Goal: Task Accomplishment & Management: Manage account settings

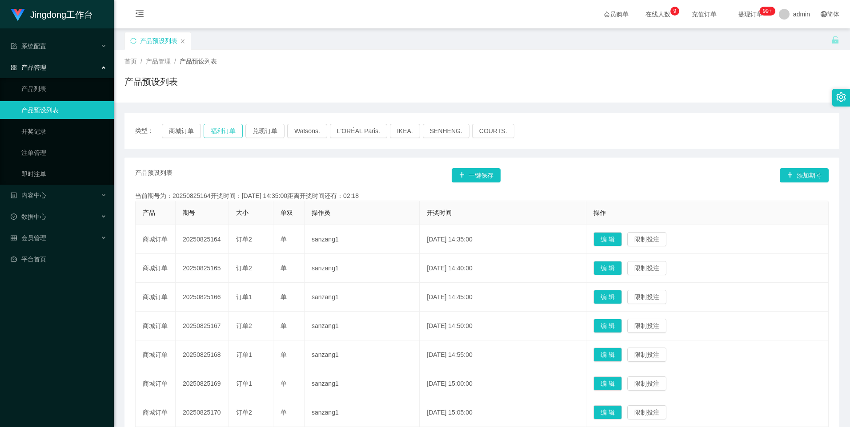
click at [223, 129] on button "福利订单" at bounding box center [222, 131] width 39 height 14
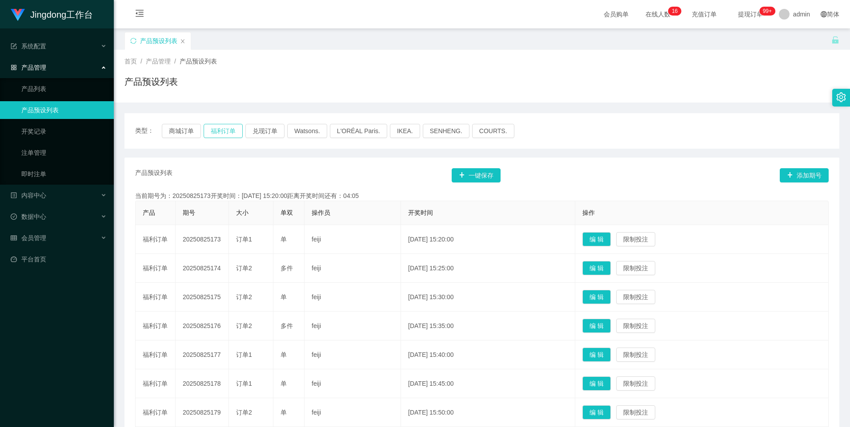
click at [231, 126] on button "福利订单" at bounding box center [222, 131] width 39 height 14
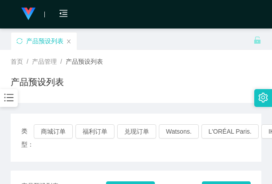
click at [194, 74] on div "首页 / 产品管理 / 产品预设列表 / 产品预设列表" at bounding box center [136, 76] width 251 height 39
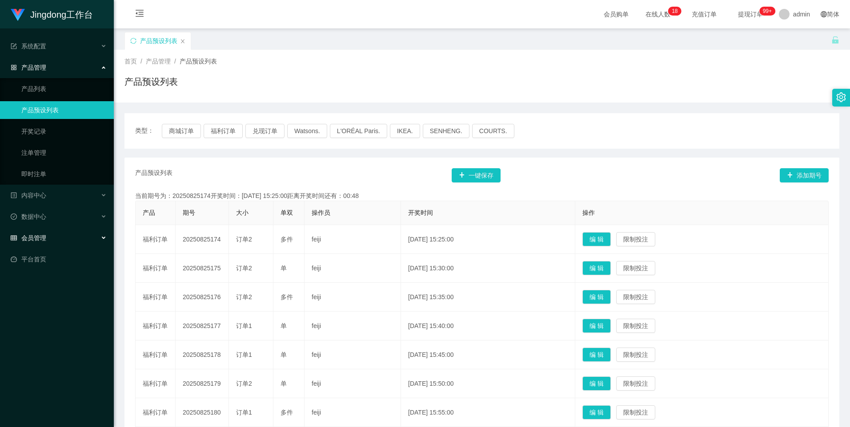
click at [49, 235] on div "会员管理" at bounding box center [57, 238] width 114 height 18
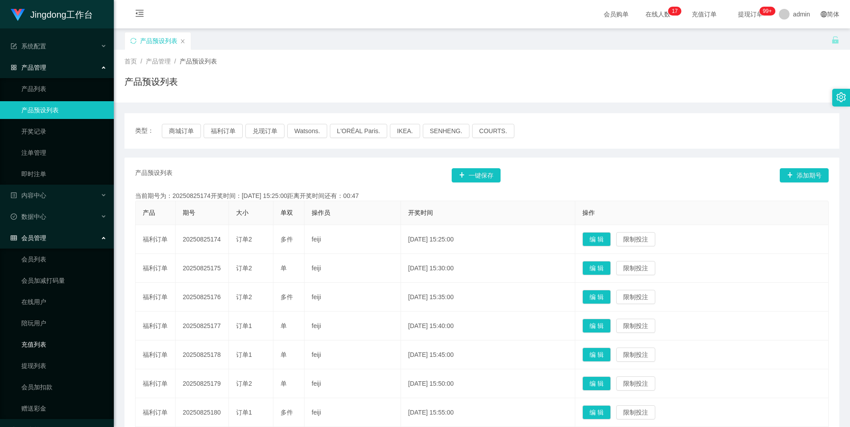
click at [41, 343] on link "充值列表" at bounding box center [63, 345] width 85 height 18
click at [38, 356] on div "Jingdong工作台 系统配置 产品管理 产品列表 产品预设列表 开奖记录 注单管理 即时注单 内容中心 数据中心 会员管理 会员列表 会员加减打码量 在线…" at bounding box center [57, 213] width 114 height 427
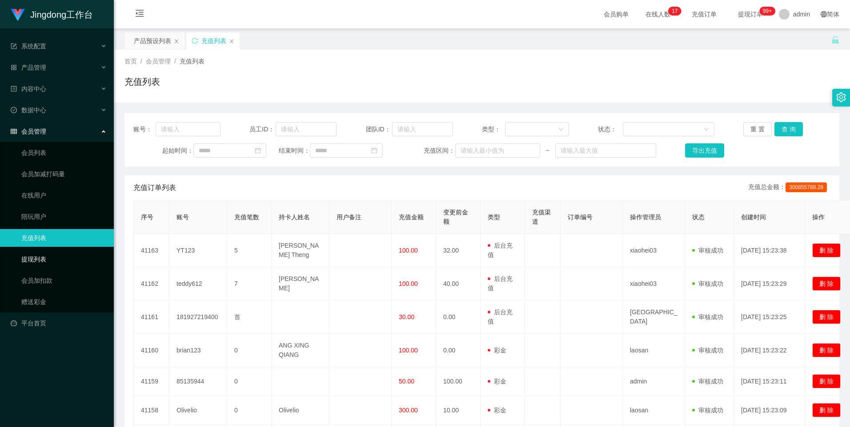
click at [45, 257] on link "提现列表" at bounding box center [63, 260] width 85 height 18
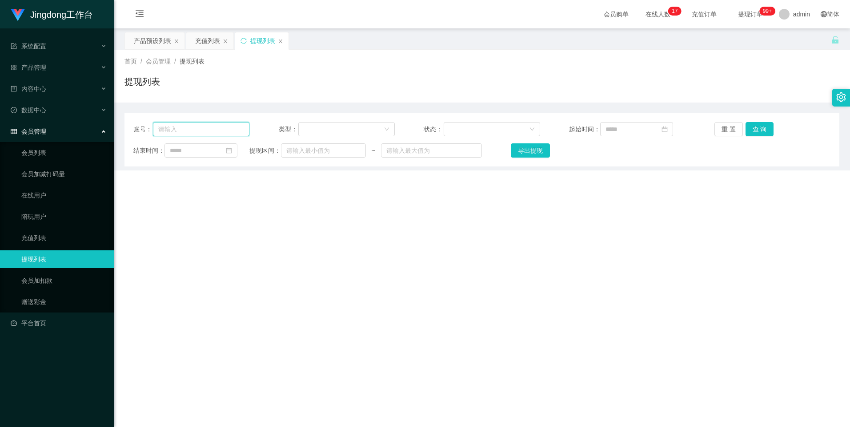
click at [229, 132] on input "text" at bounding box center [201, 129] width 96 height 14
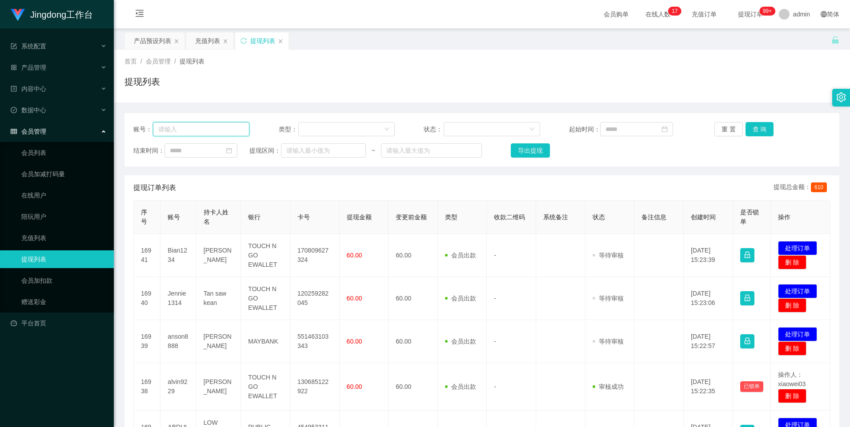
paste input "Minhas"
type input "Minhas"
click at [754, 130] on button "查 询" at bounding box center [759, 129] width 28 height 14
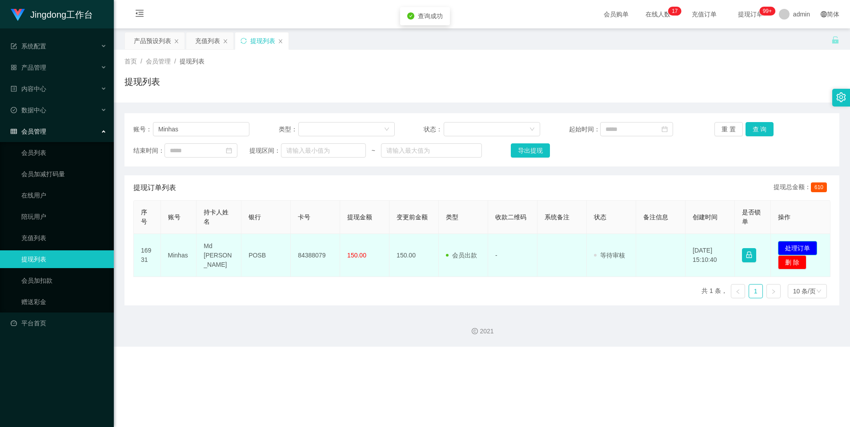
click at [794, 247] on button "处理订单" at bounding box center [797, 248] width 39 height 14
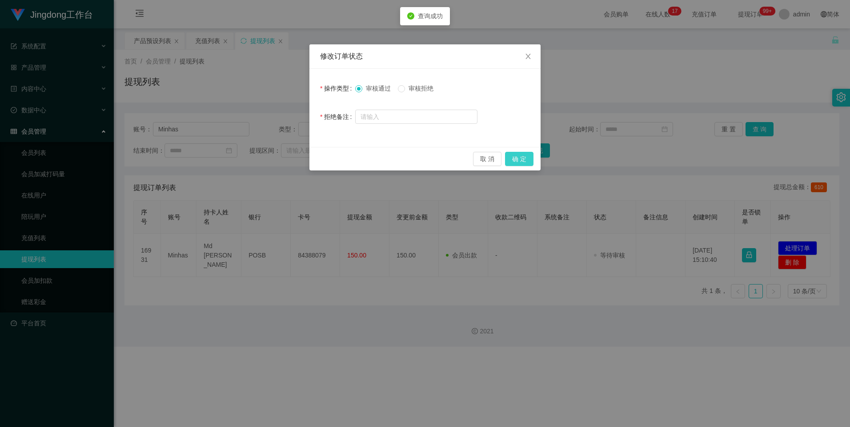
click at [525, 153] on button "确 定" at bounding box center [519, 159] width 28 height 14
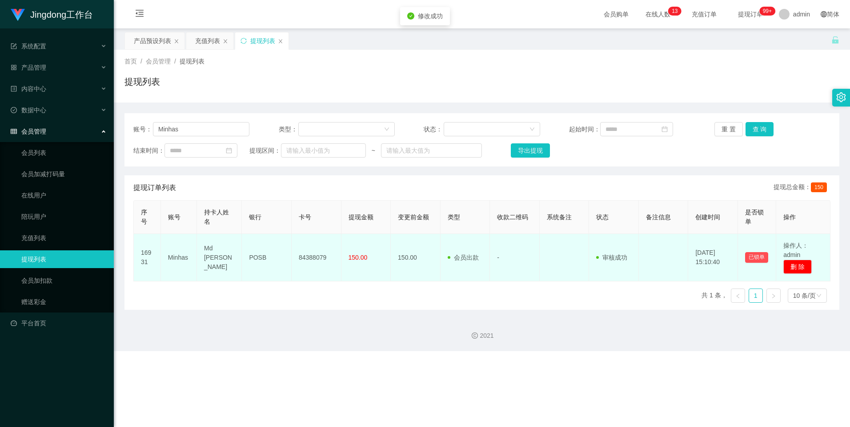
click at [307, 255] on td "84388079" at bounding box center [316, 258] width 50 height 48
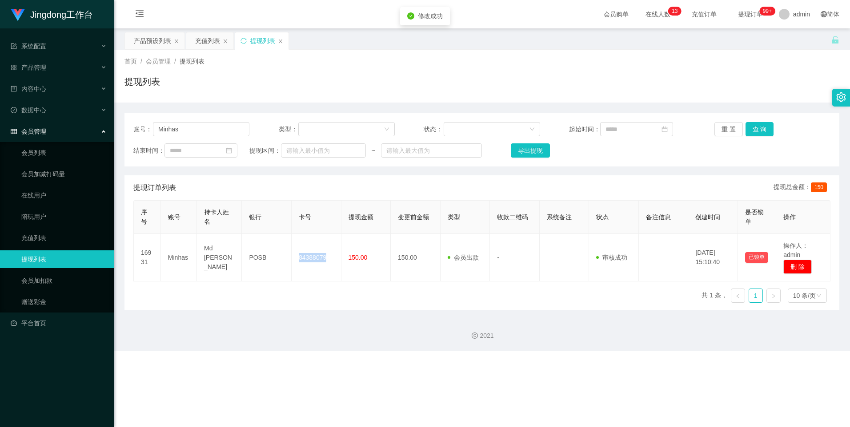
copy td "84388079"
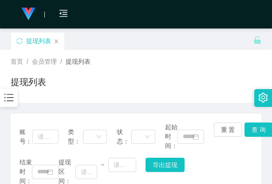
drag, startPoint x: 217, startPoint y: 68, endPoint x: 251, endPoint y: 16, distance: 62.8
click at [217, 68] on div "首页 / 会员管理 / 提现列表 / 提现列表" at bounding box center [136, 76] width 251 height 39
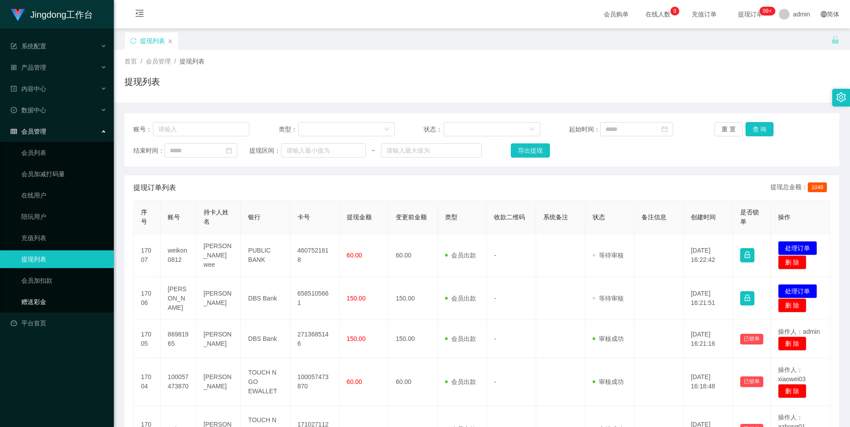
click at [39, 183] on link "赠送彩金" at bounding box center [63, 302] width 85 height 18
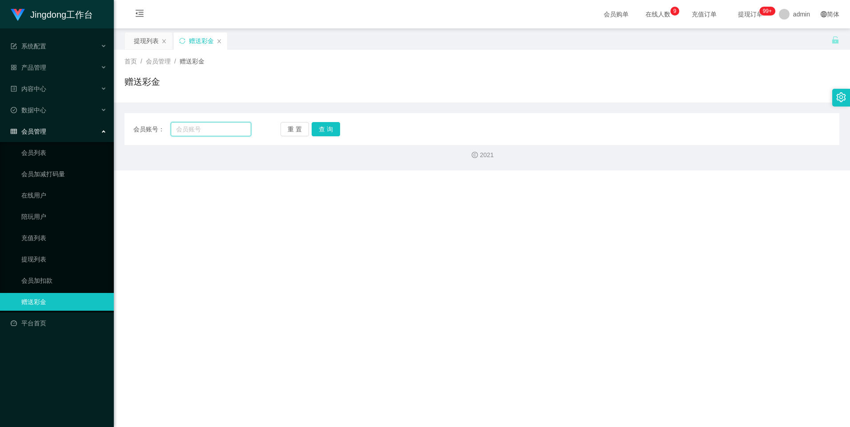
click at [177, 136] on input "text" at bounding box center [211, 129] width 80 height 14
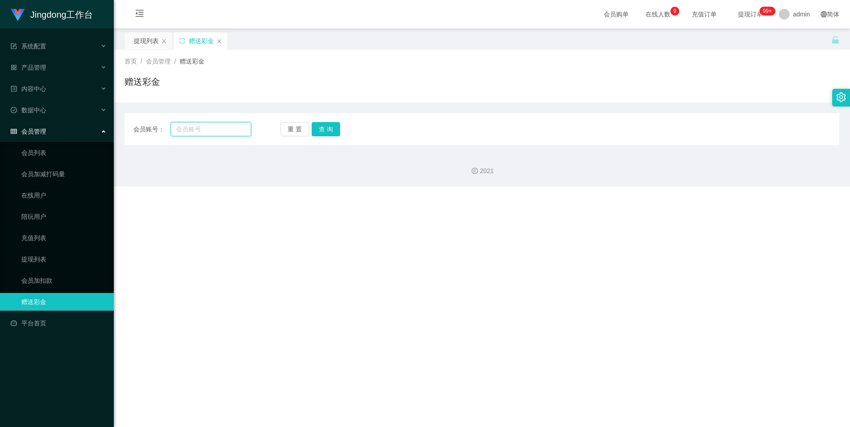
paste input "1135418400"
type input "1135418400"
click at [272, 132] on button "查 询" at bounding box center [325, 129] width 28 height 14
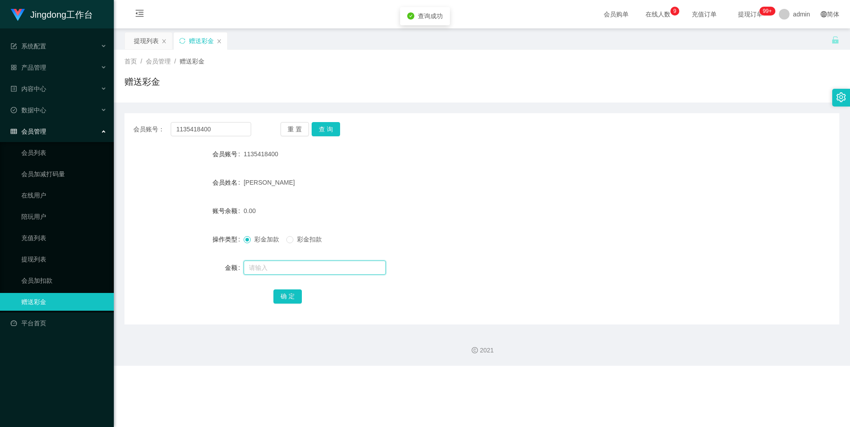
click at [267, 183] on input "text" at bounding box center [314, 268] width 142 height 14
type input "300"
drag, startPoint x: 283, startPoint y: 291, endPoint x: 320, endPoint y: 282, distance: 37.9
click at [272, 183] on button "确 定" at bounding box center [287, 297] width 28 height 14
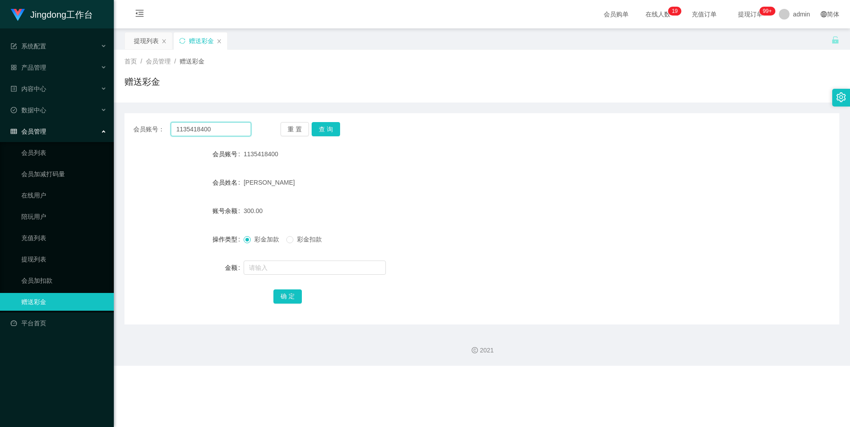
click at [212, 133] on input "1135418400" at bounding box center [211, 129] width 80 height 14
paste input "lvhang5321"
type input "lvhang5321"
click at [272, 124] on button "查 询" at bounding box center [325, 129] width 28 height 14
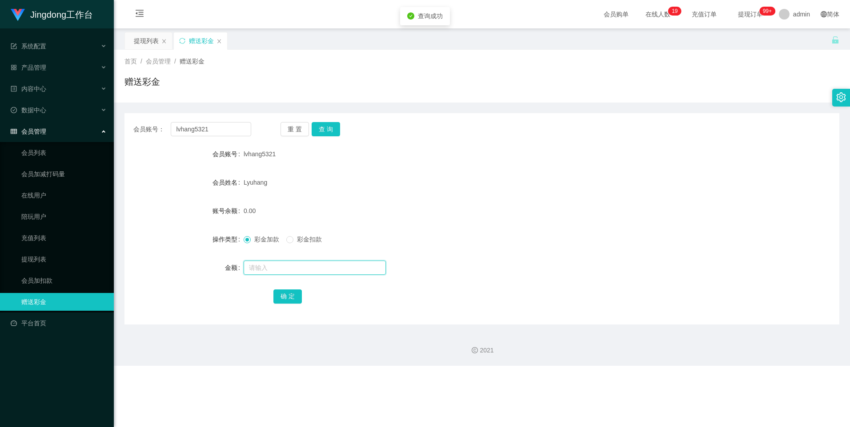
click at [272, 183] on input "text" at bounding box center [314, 268] width 142 height 14
type input "100"
click at [272, 183] on button "确 定" at bounding box center [287, 297] width 28 height 14
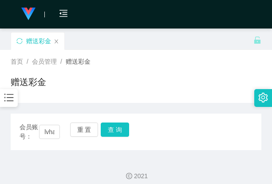
drag, startPoint x: 203, startPoint y: 57, endPoint x: 230, endPoint y: 1, distance: 62.4
click at [204, 57] on div "首页 / 会员管理 / 赠送彩金 /" at bounding box center [136, 61] width 251 height 9
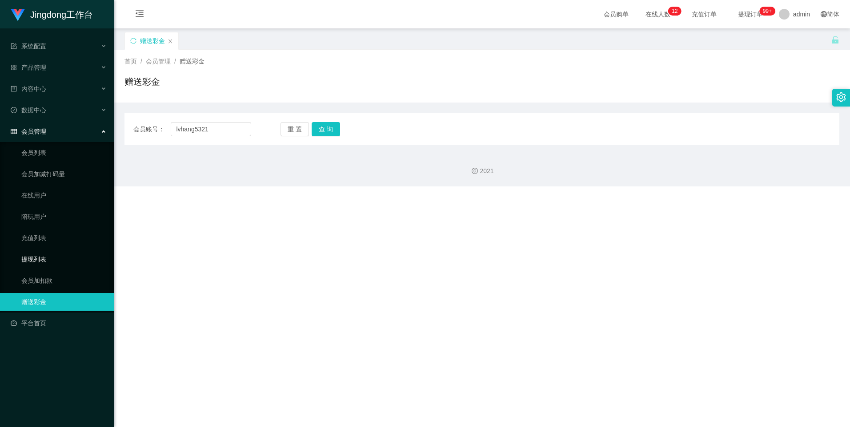
click at [46, 183] on link "提现列表" at bounding box center [63, 260] width 85 height 18
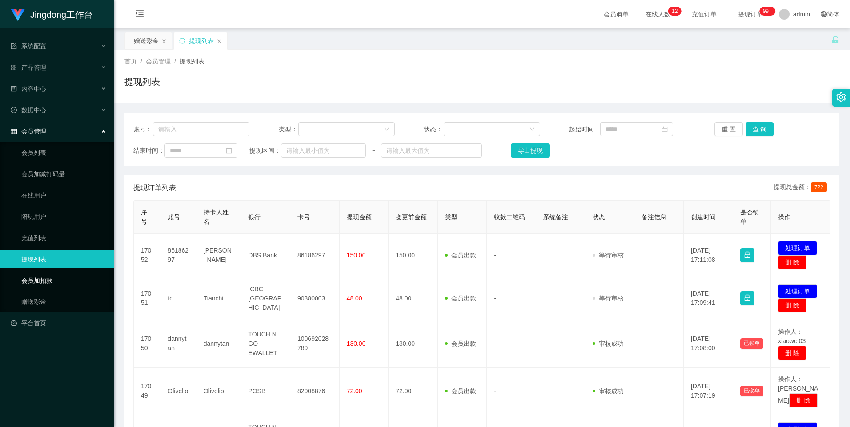
click at [45, 183] on link "会员加扣款" at bounding box center [63, 281] width 85 height 18
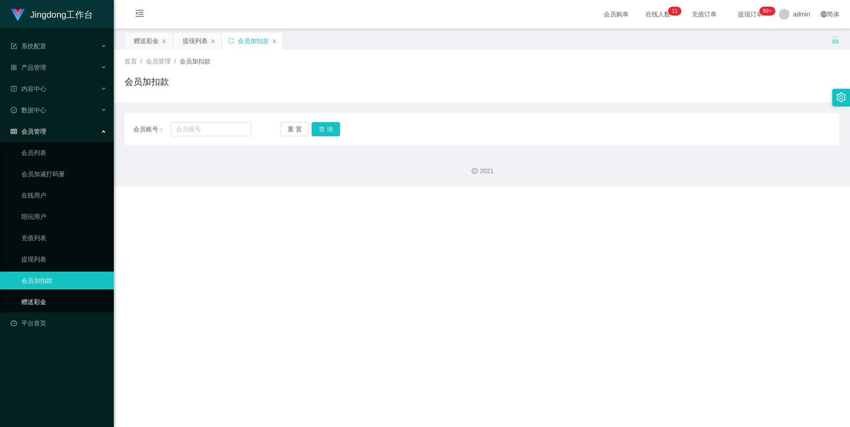
drag, startPoint x: 42, startPoint y: 302, endPoint x: 57, endPoint y: 298, distance: 15.6
click at [42, 183] on link "赠送彩金" at bounding box center [63, 302] width 85 height 18
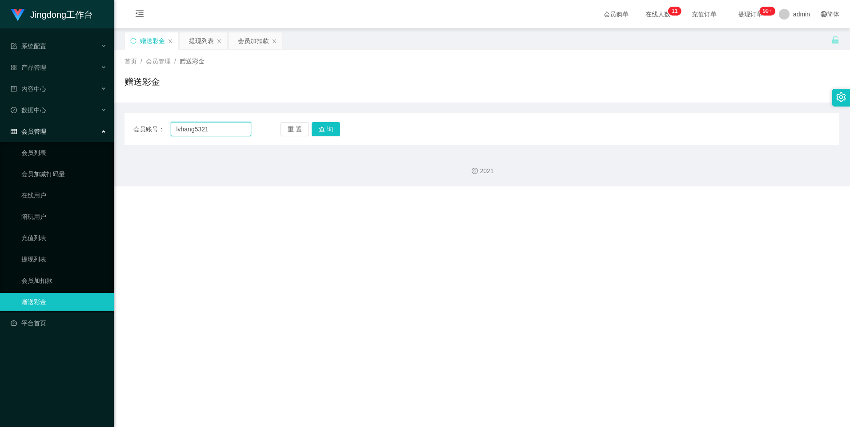
click at [213, 133] on input "lvhang5321" at bounding box center [211, 129] width 80 height 14
paste input "1135418400"
type input "1135418400"
click at [272, 129] on button "查 询" at bounding box center [325, 129] width 28 height 14
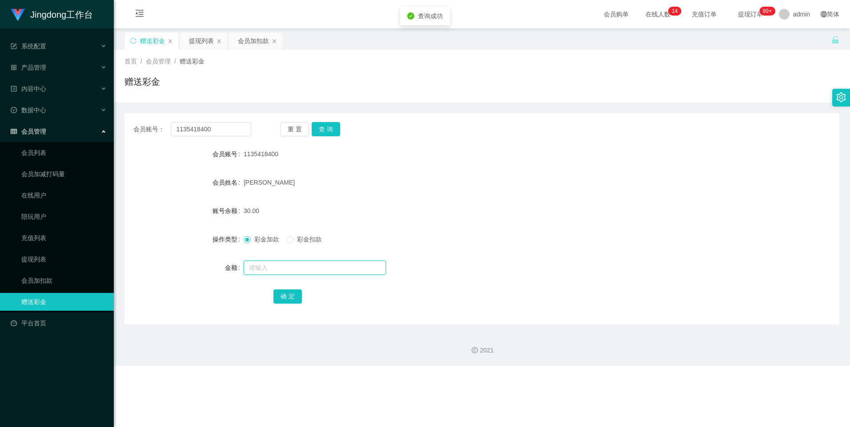
click at [272, 183] on input "text" at bounding box center [314, 268] width 142 height 14
type input "360"
click at [272, 183] on div "确 定" at bounding box center [481, 296] width 417 height 18
click at [272, 183] on button "确 定" at bounding box center [287, 297] width 28 height 14
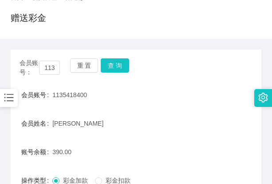
scroll to position [133, 0]
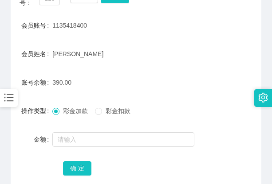
click at [108, 110] on span "彩金扣款" at bounding box center [118, 110] width 32 height 7
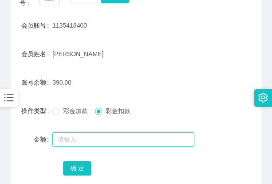
click at [91, 134] on input "text" at bounding box center [123, 139] width 142 height 14
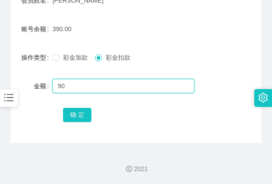
scroll to position [187, 0]
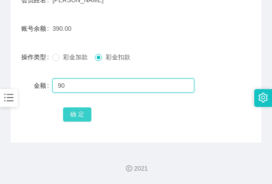
type input "90"
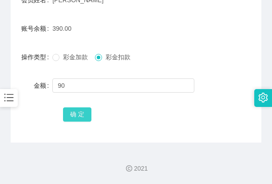
click at [78, 115] on button "确 定" at bounding box center [77, 114] width 28 height 14
click at [209, 40] on form "会员账号 1135418400 会员姓名 [PERSON_NAME] 账号余额 300.00 操作类型 彩金加款 彩金扣款 金额 确 定" at bounding box center [136, 43] width 251 height 160
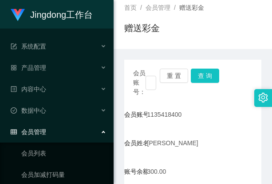
scroll to position [0, 0]
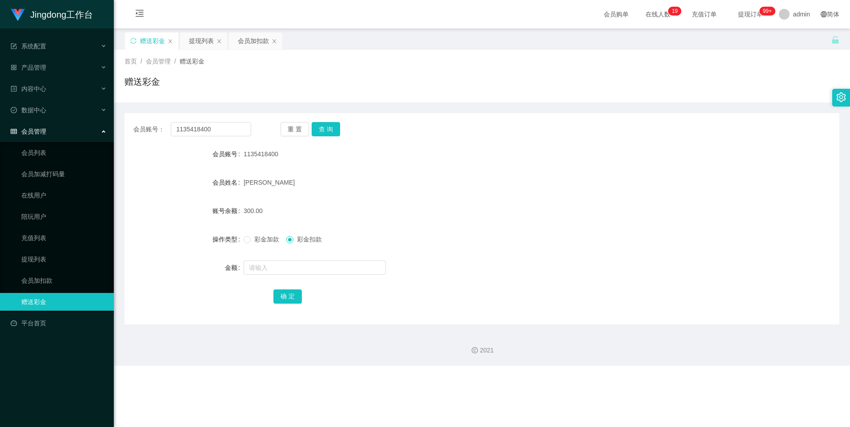
click at [195, 122] on div "会员账号： 1135418400 重 置 查 询 会员账号 1135418400 会员姓名 [PERSON_NAME] 账号余额 300.00 操作类型 彩金…" at bounding box center [481, 218] width 714 height 211
drag, startPoint x: 195, startPoint y: 122, endPoint x: 195, endPoint y: 130, distance: 8.0
click at [195, 130] on input "1135418400" at bounding box center [211, 129] width 80 height 14
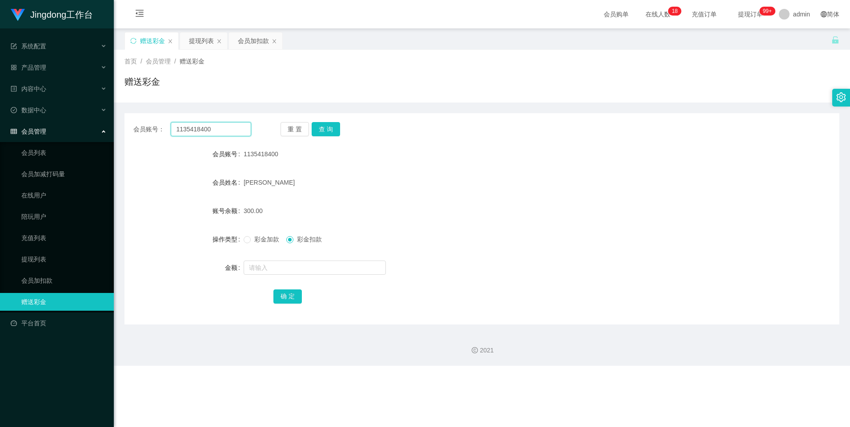
click at [195, 130] on input "1135418400" at bounding box center [211, 129] width 80 height 14
click at [272, 134] on button "查 询" at bounding box center [325, 129] width 28 height 14
click at [42, 183] on link "提现列表" at bounding box center [63, 260] width 85 height 18
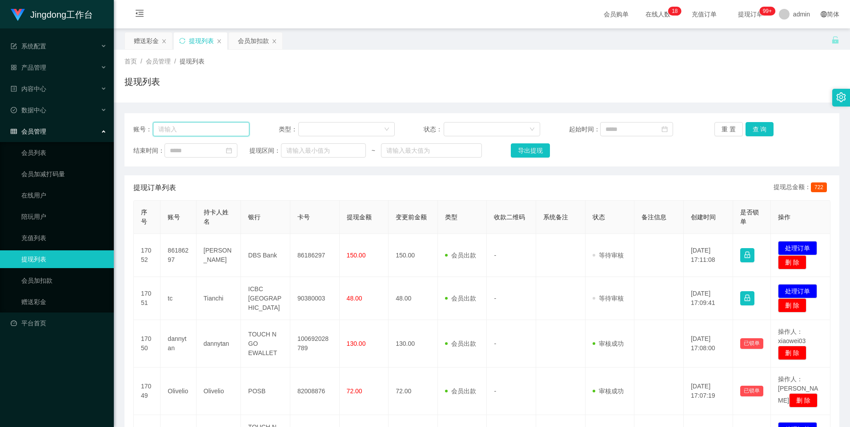
click at [191, 132] on input "text" at bounding box center [201, 129] width 96 height 14
paste input "1135418400"
type input "1135418400"
click at [272, 129] on button "查 询" at bounding box center [759, 129] width 28 height 14
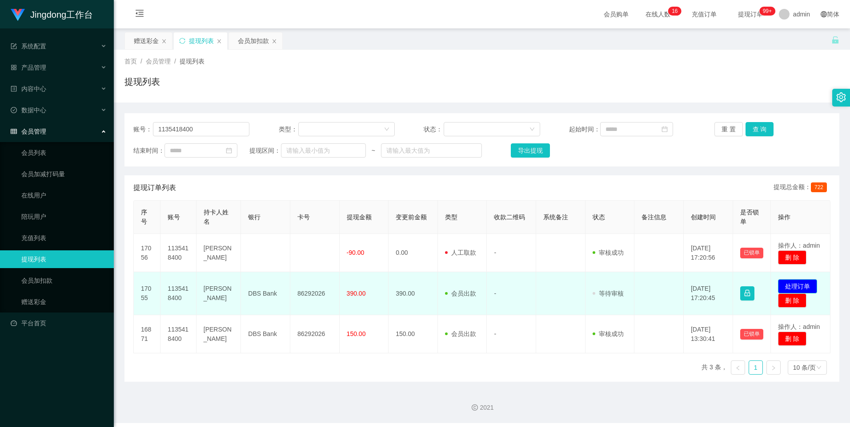
click at [272, 183] on button "处理订单" at bounding box center [797, 286] width 39 height 14
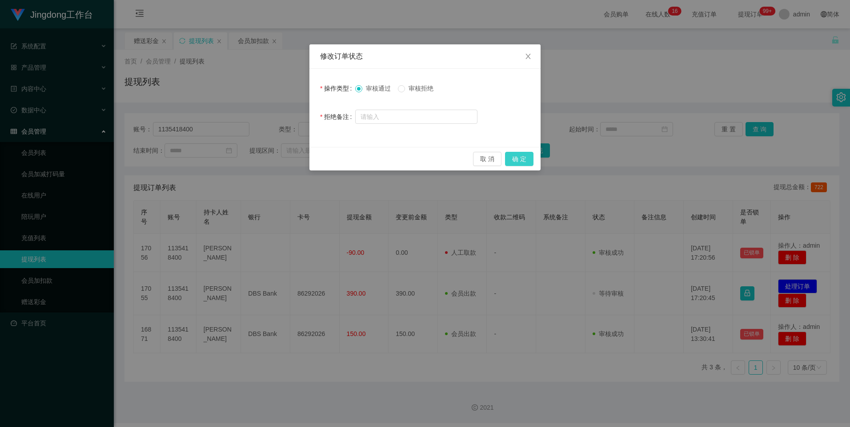
click at [272, 158] on button "确 定" at bounding box center [519, 159] width 28 height 14
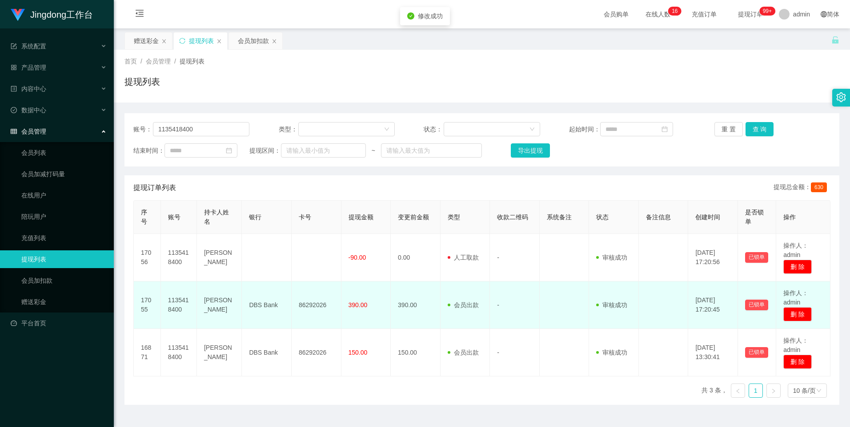
click at [272, 183] on td "86292026" at bounding box center [316, 306] width 50 height 48
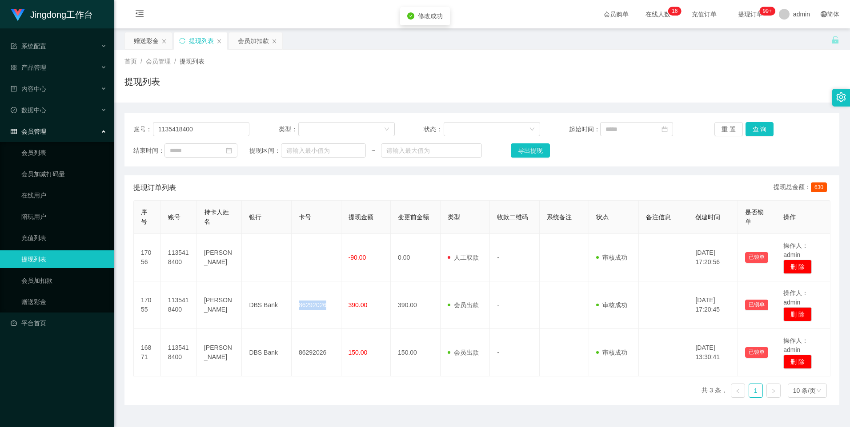
copy td "86292026"
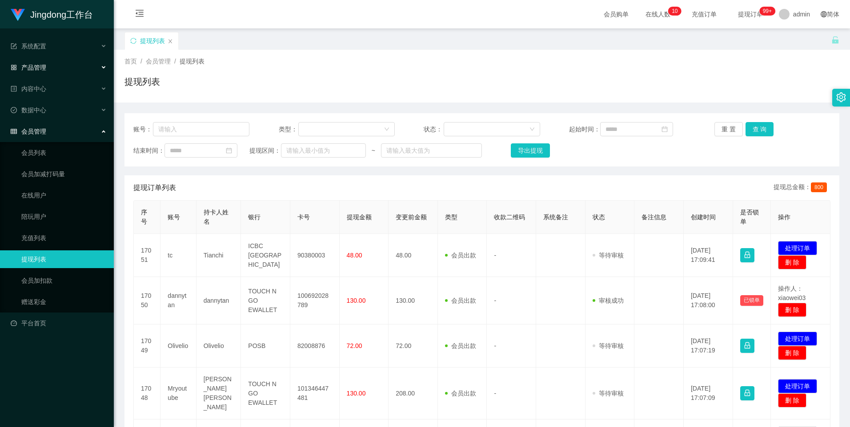
click at [68, 67] on div "产品管理" at bounding box center [57, 68] width 114 height 18
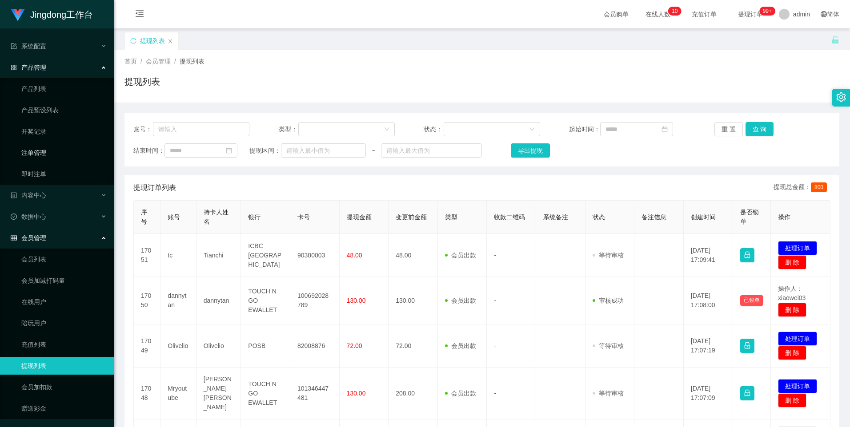
click at [53, 155] on link "注单管理" at bounding box center [63, 153] width 85 height 18
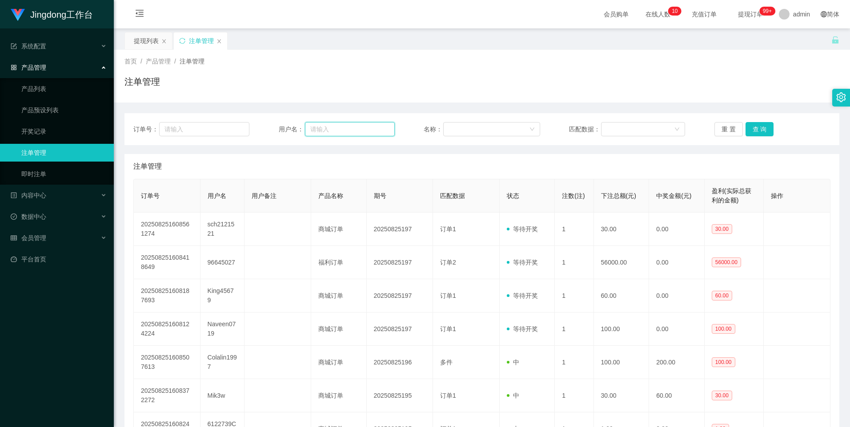
drag, startPoint x: 340, startPoint y: 130, endPoint x: 375, endPoint y: 124, distance: 35.9
click at [272, 130] on input "text" at bounding box center [350, 129] width 90 height 14
paste input "1135418400"
type input "1135418400"
click at [272, 129] on button "查 询" at bounding box center [759, 129] width 28 height 14
